Goal: Task Accomplishment & Management: Manage account settings

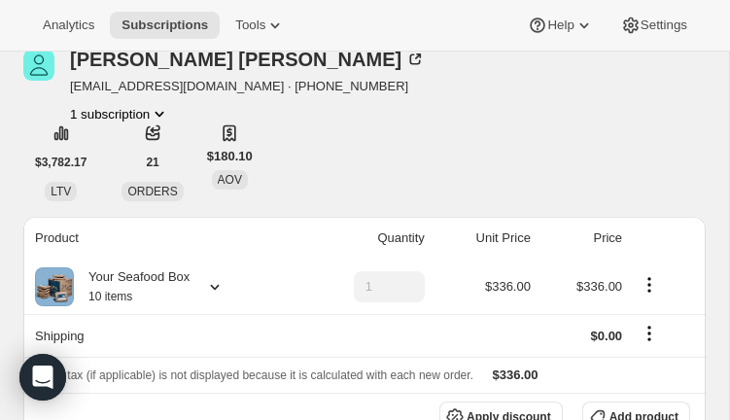
scroll to position [114, 0]
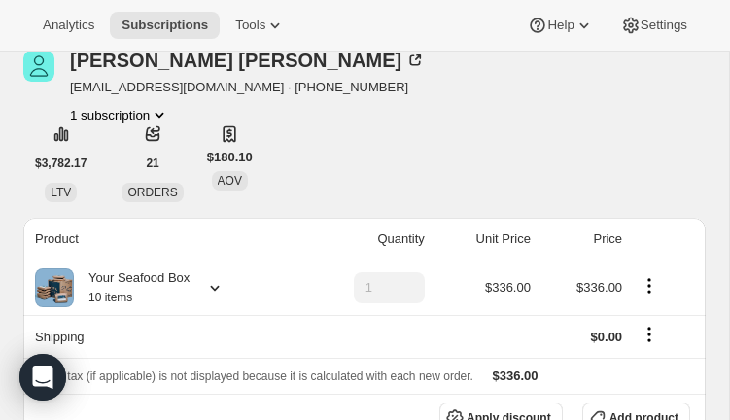
click at [222, 284] on icon at bounding box center [214, 287] width 19 height 19
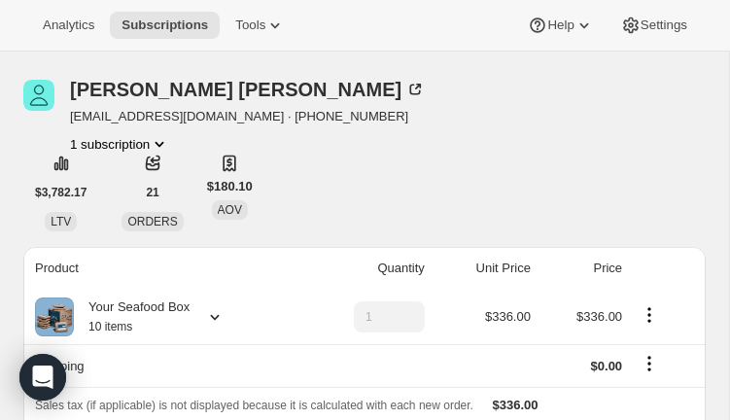
scroll to position [84, 0]
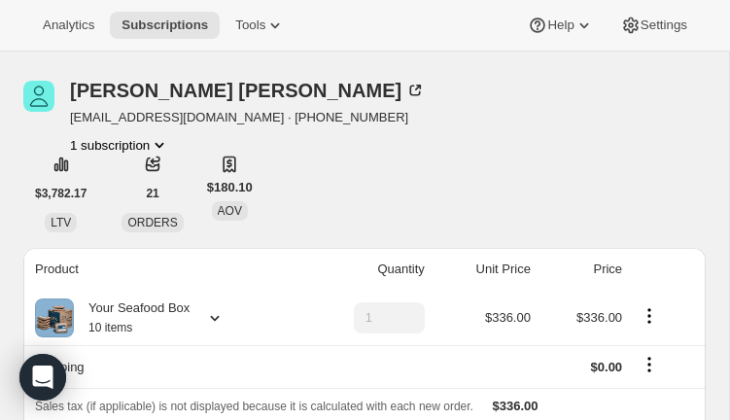
click at [218, 316] on icon at bounding box center [214, 317] width 19 height 19
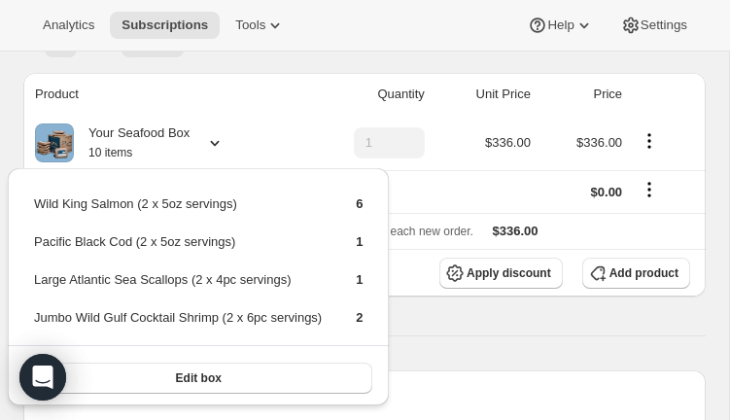
scroll to position [275, 0]
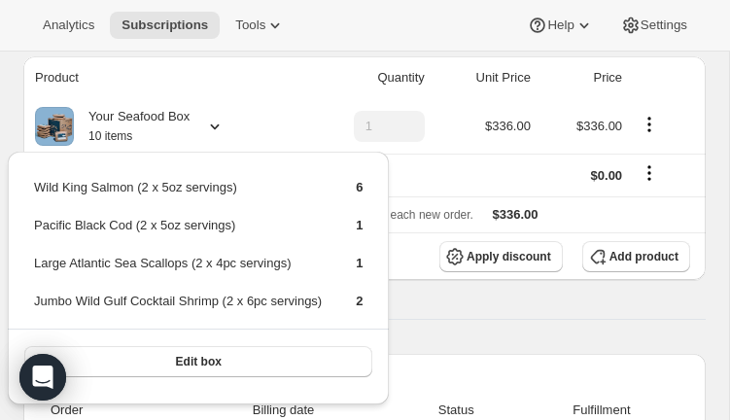
click at [290, 68] on th "Product" at bounding box center [160, 77] width 275 height 43
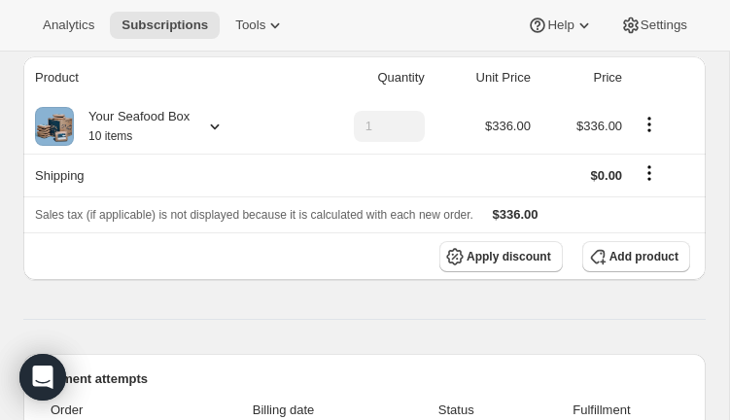
click at [219, 127] on icon at bounding box center [214, 126] width 19 height 19
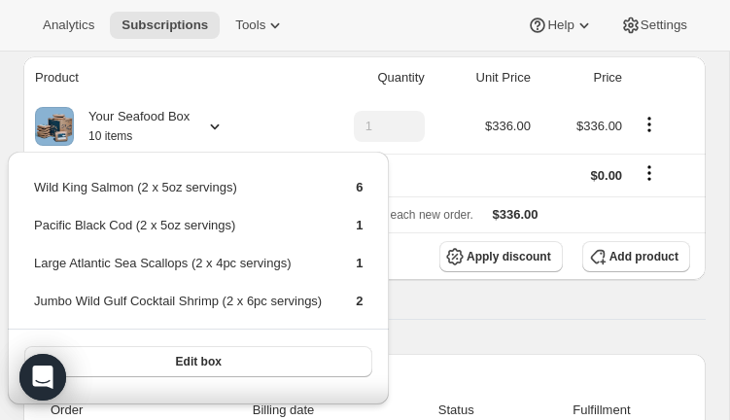
click at [304, 375] on button "Edit box" at bounding box center [198, 361] width 348 height 31
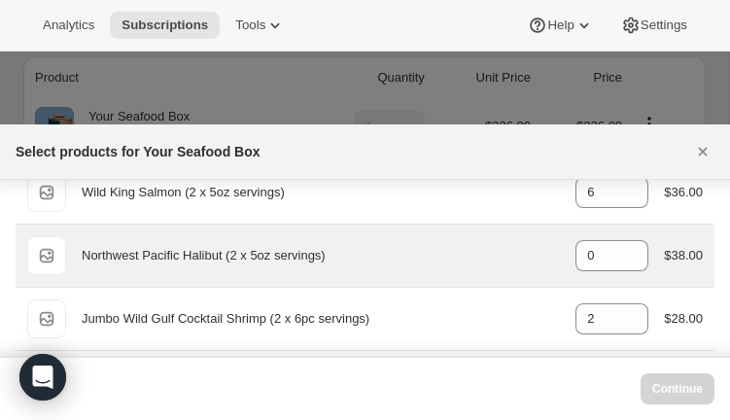
scroll to position [795, 0]
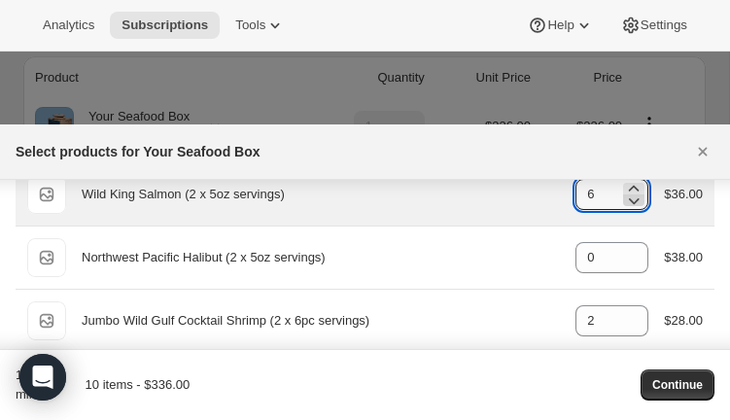
click at [629, 200] on icon ":rdv:" at bounding box center [634, 201] width 11 height 6
click at [628, 200] on icon ":rdv:" at bounding box center [633, 200] width 19 height 19
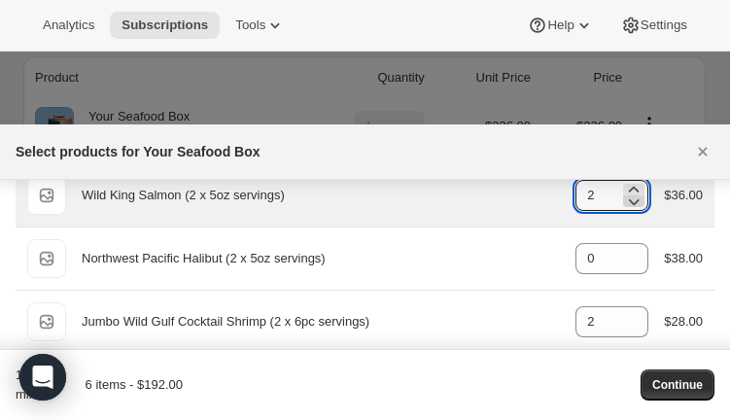
click at [628, 200] on icon ":rdv:" at bounding box center [633, 200] width 19 height 19
type input "0"
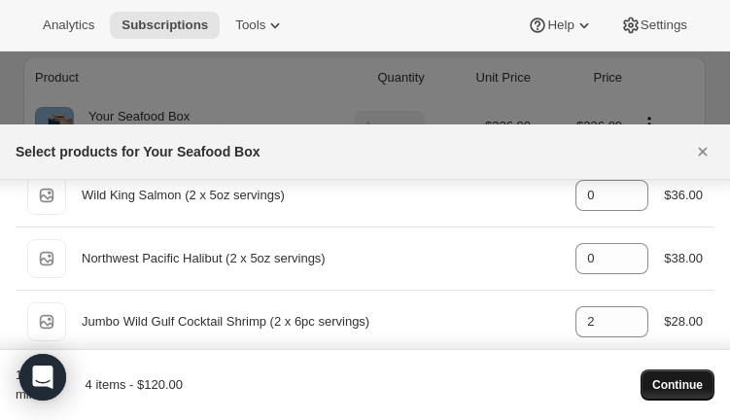
click at [680, 388] on span "Continue" at bounding box center [677, 385] width 51 height 16
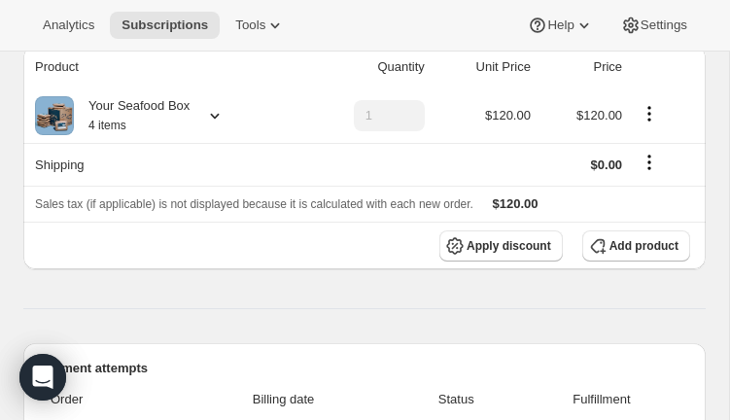
scroll to position [373, 0]
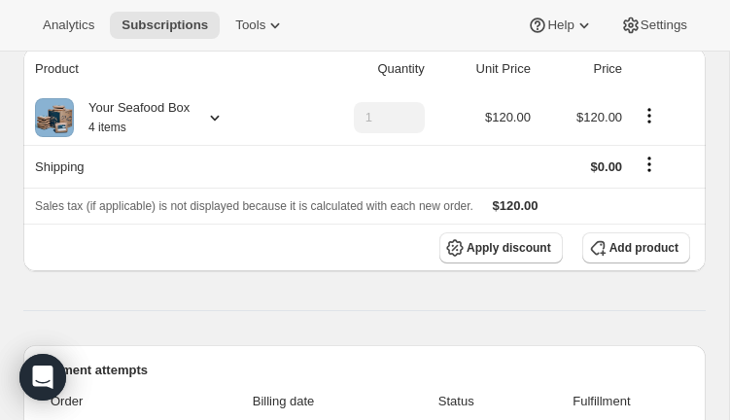
click at [220, 117] on icon at bounding box center [215, 119] width 9 height 6
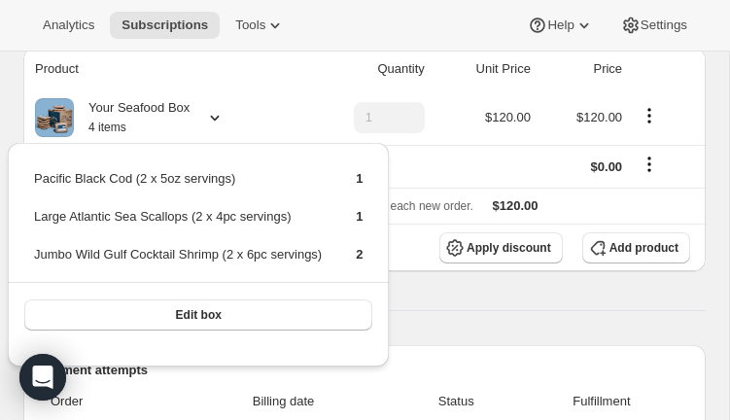
click at [261, 102] on div "Your Seafood Box 4 items" at bounding box center [164, 117] width 258 height 39
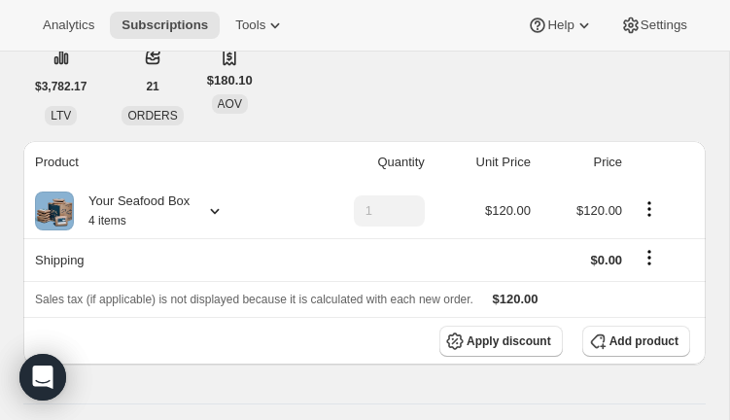
scroll to position [278, 0]
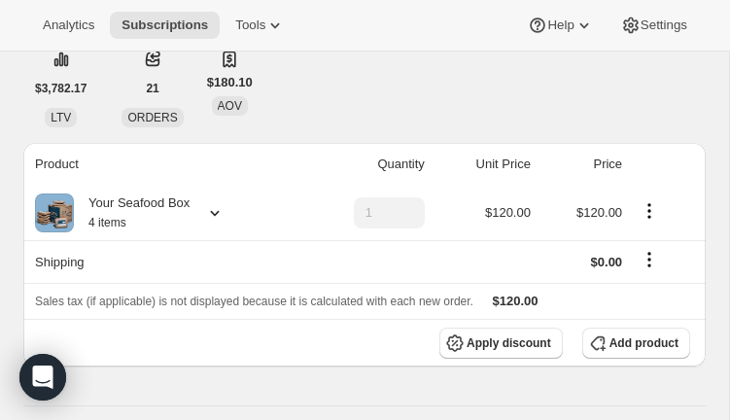
click at [224, 210] on icon at bounding box center [214, 212] width 19 height 19
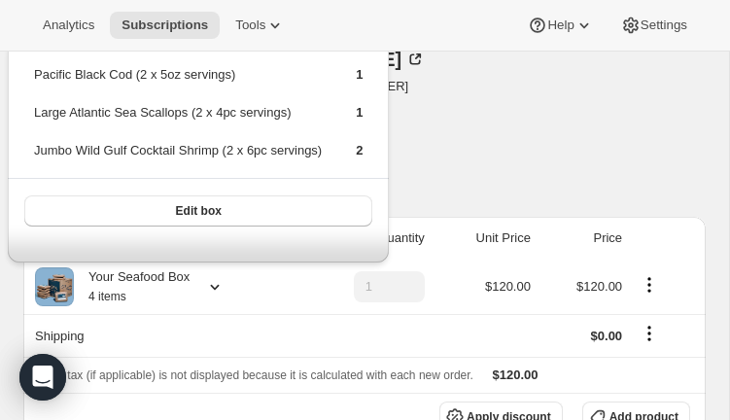
scroll to position [202, 0]
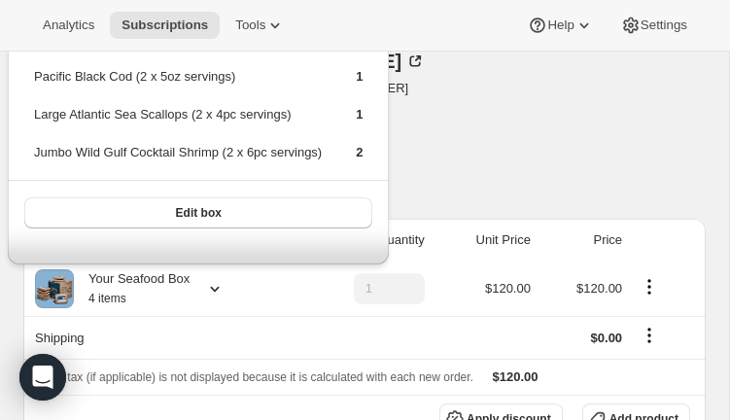
click at [441, 164] on div "[PERSON_NAME] [EMAIL_ADDRESS][DOMAIN_NAME] · [PHONE_NUMBER] 1 subscription $3,7…" at bounding box center [364, 128] width 682 height 152
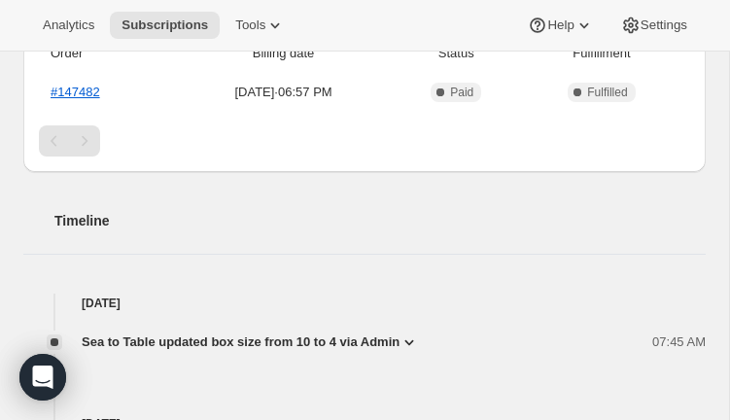
scroll to position [738, 0]
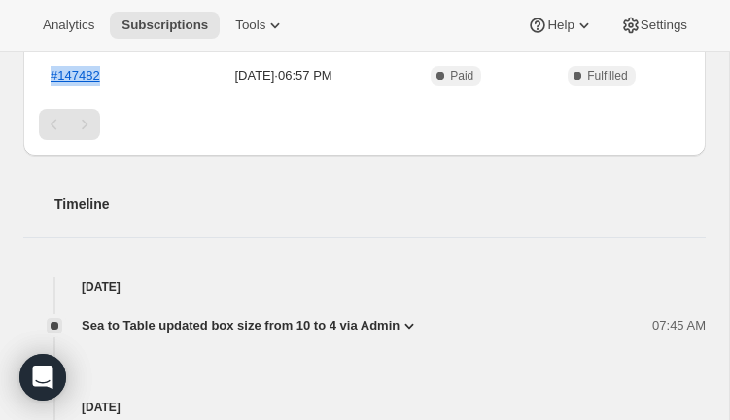
drag, startPoint x: 109, startPoint y: 82, endPoint x: 37, endPoint y: 79, distance: 72.0
click at [37, 79] on div "Payment attempts Order Billing date Status Fulfillment #147482 [DATE] · 06:57 P…" at bounding box center [364, 68] width 682 height 175
copy table "Order Billing date Status Fulfillment #147482"
